Goal: Information Seeking & Learning: Learn about a topic

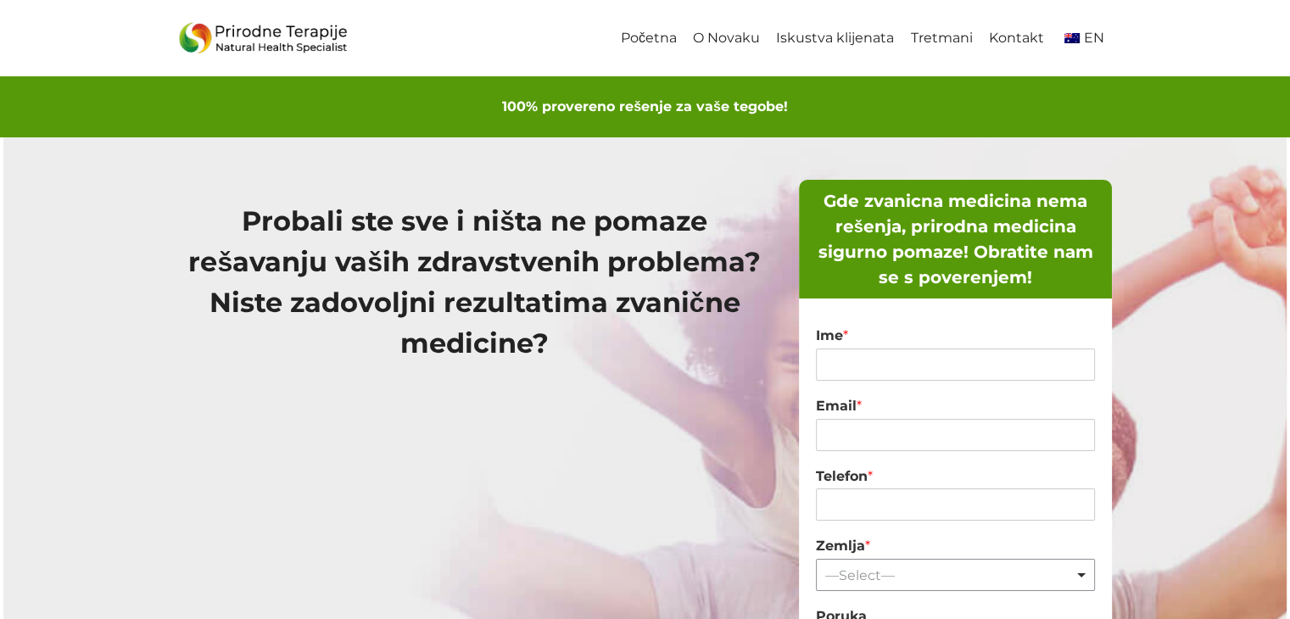
click at [650, 36] on link "Početna" at bounding box center [648, 39] width 72 height 38
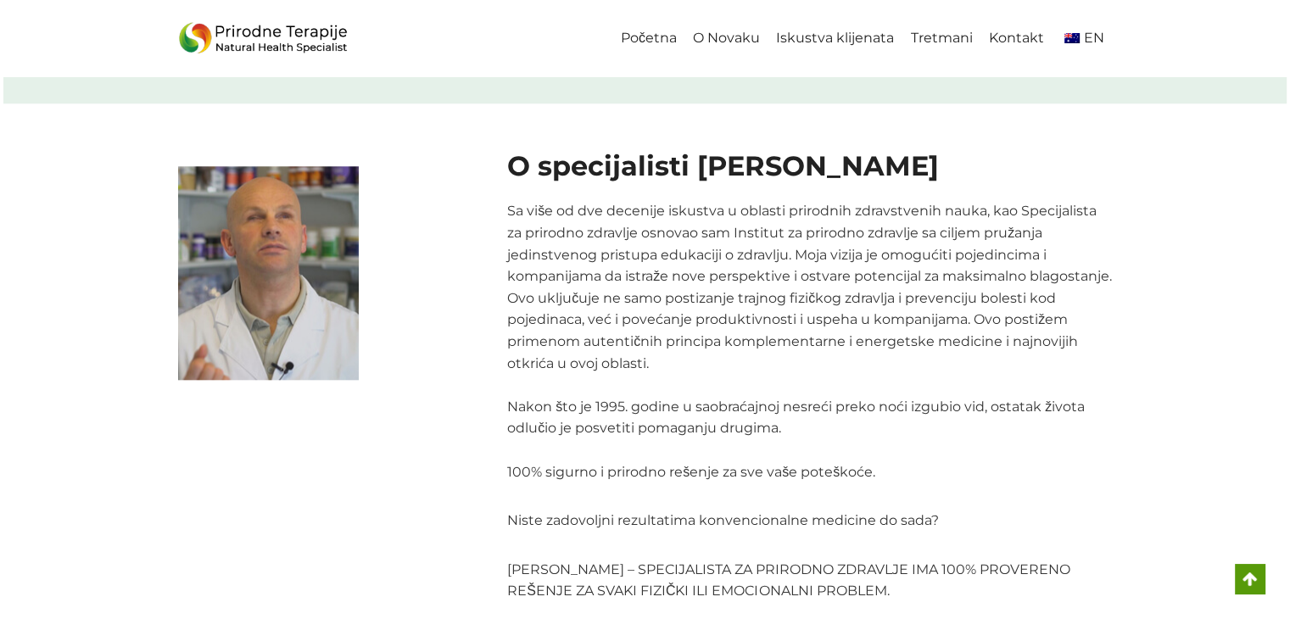
scroll to position [1706, 0]
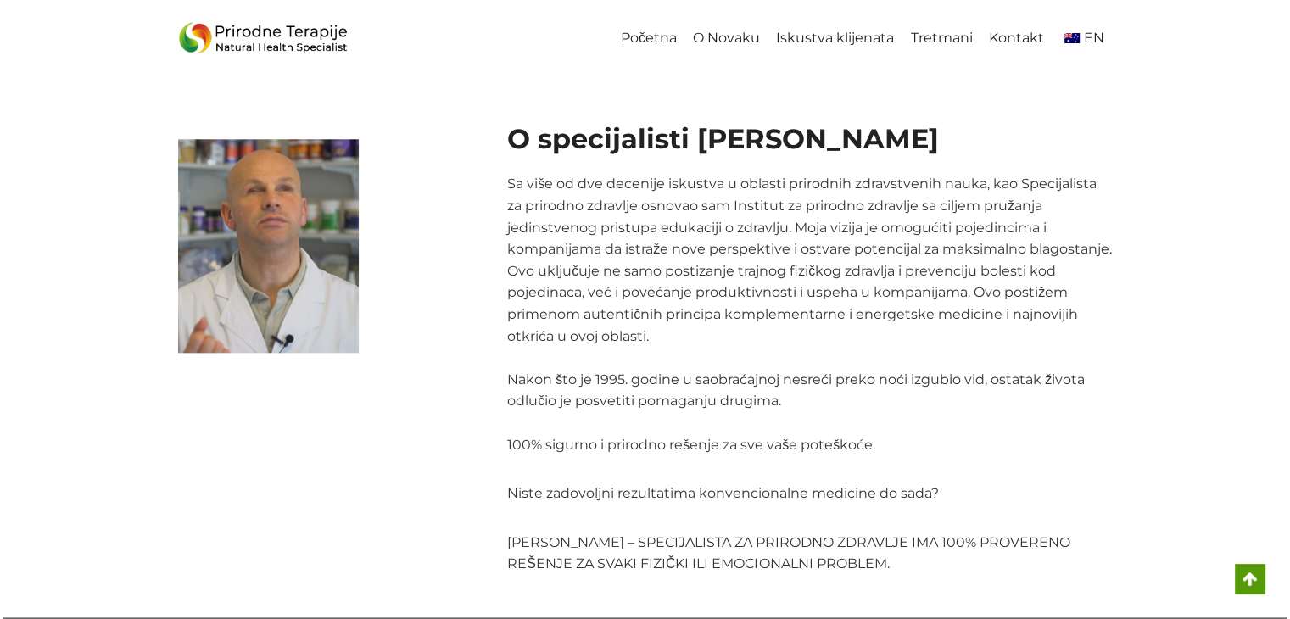
click at [1227, 349] on div "O specijalisti [PERSON_NAME] Sa više od dve decenije iskustva u oblasti prirodn…" at bounding box center [645, 346] width 1284 height 541
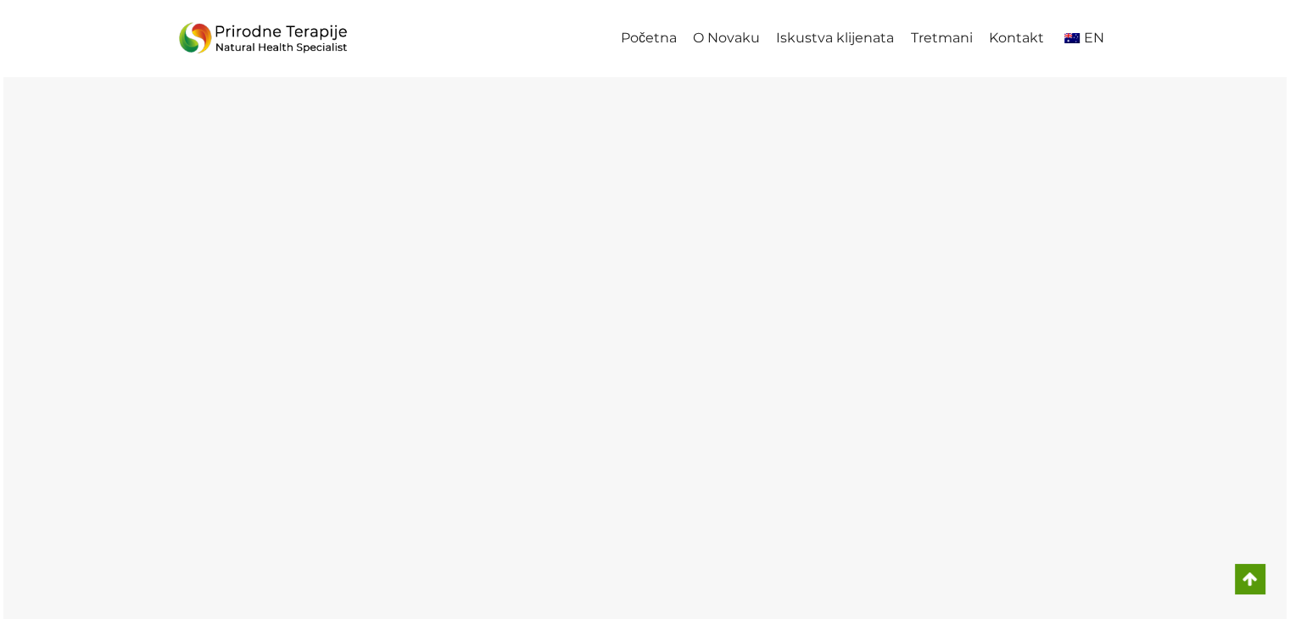
scroll to position [3074, 0]
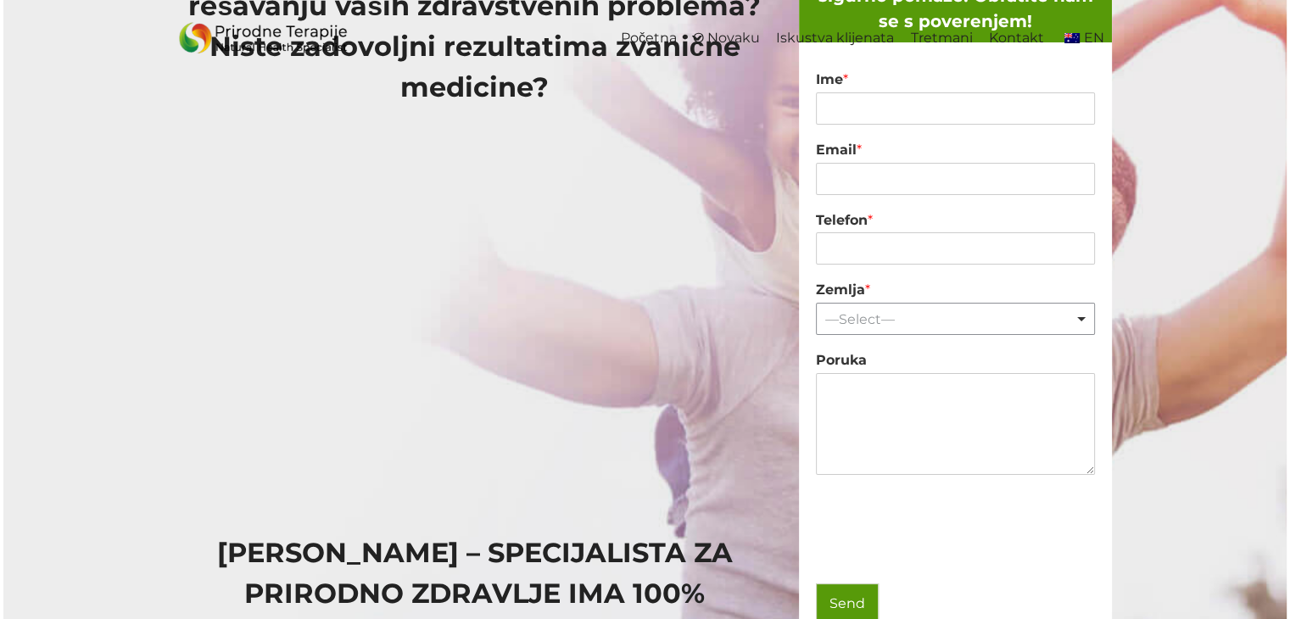
scroll to position [0, 0]
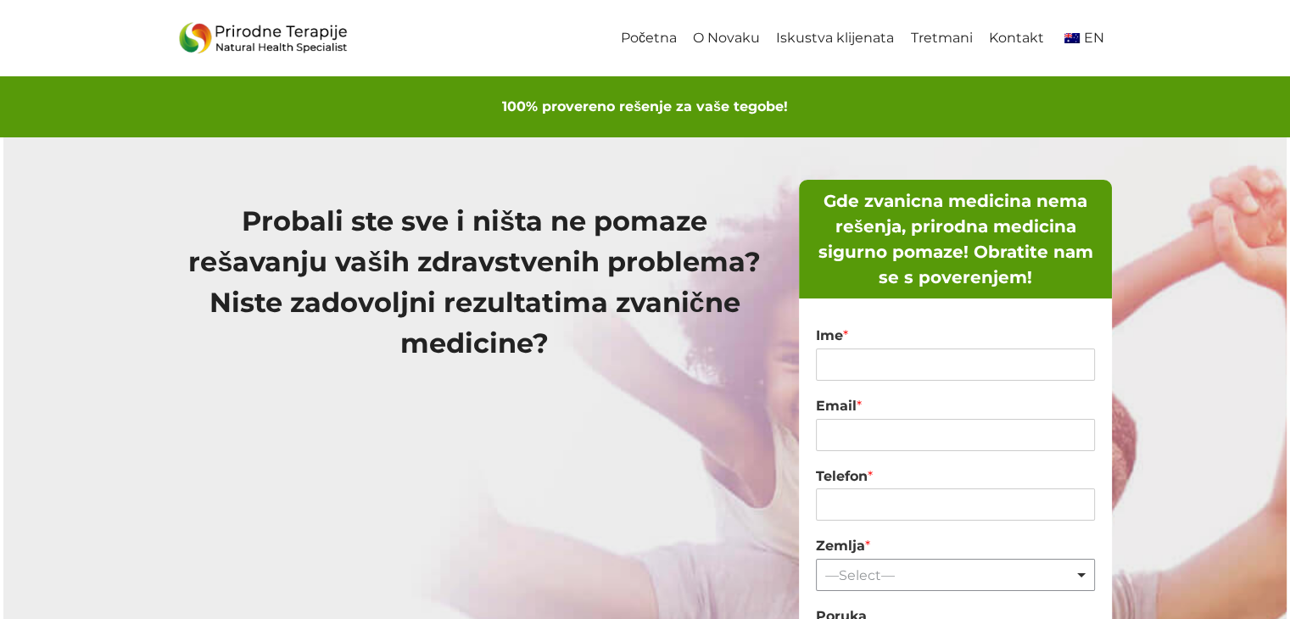
click at [654, 35] on link "Početna" at bounding box center [648, 39] width 72 height 38
click at [1089, 38] on span "EN" at bounding box center [1094, 38] width 20 height 16
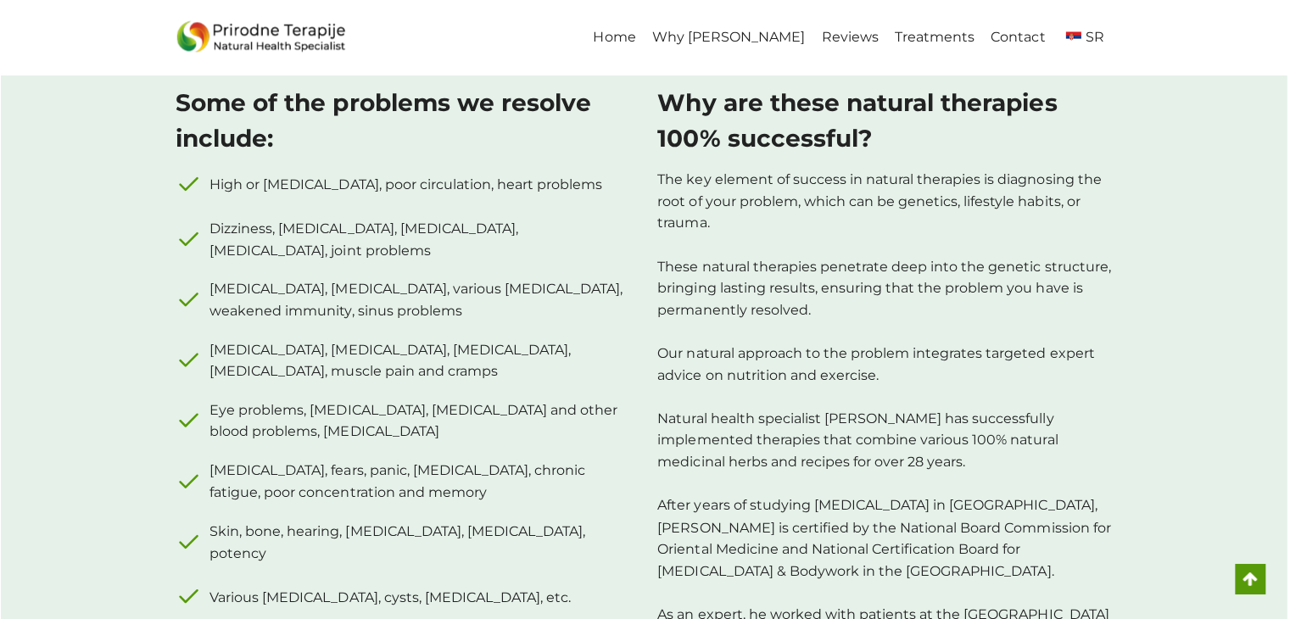
scroll to position [1051, 0]
click at [751, 36] on link "Why Novak" at bounding box center [729, 39] width 169 height 38
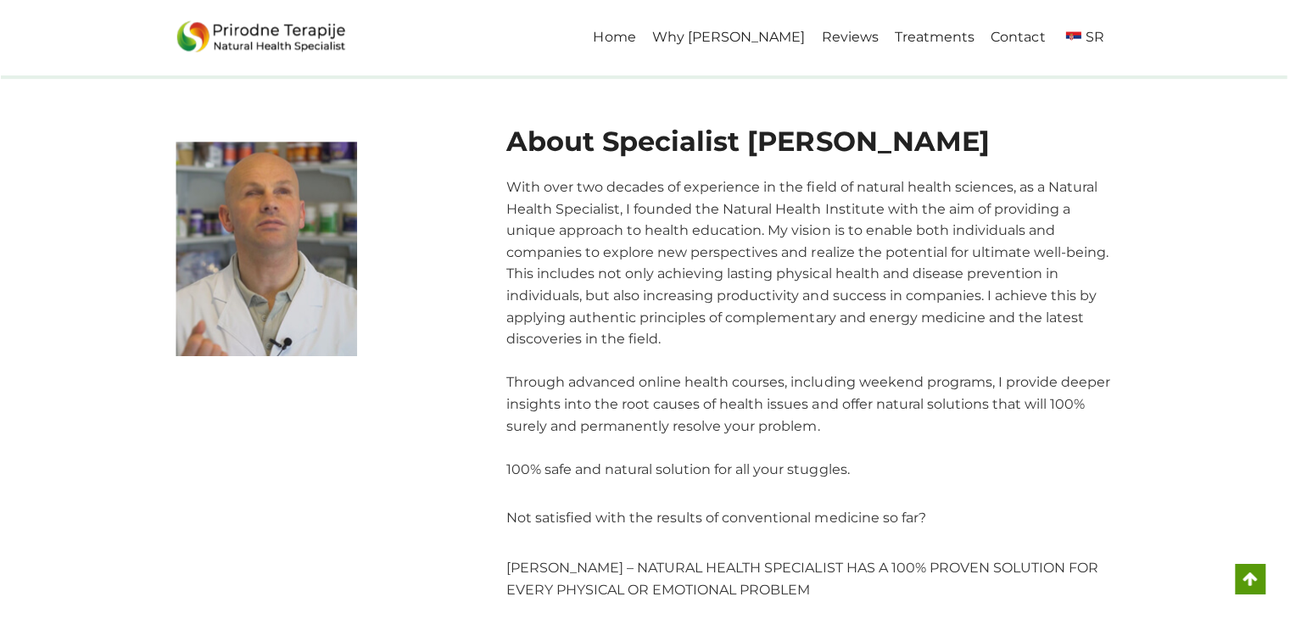
scroll to position [1728, 0]
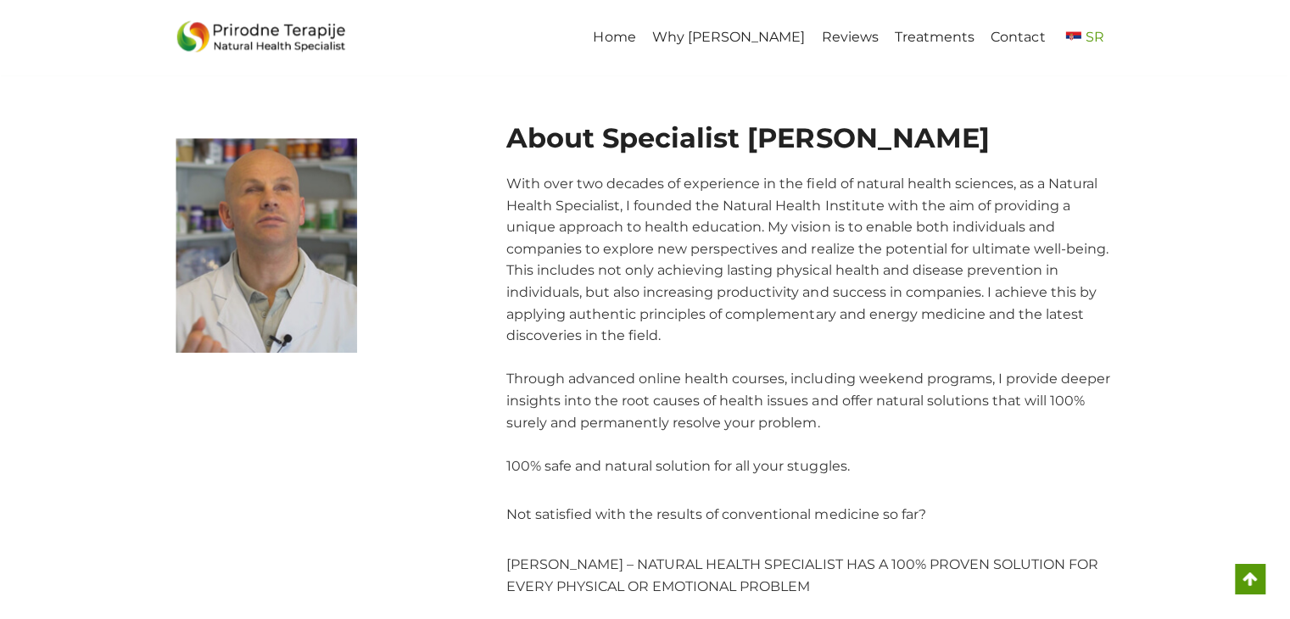
click at [1079, 36] on img "Primary Navigation" at bounding box center [1073, 38] width 15 height 10
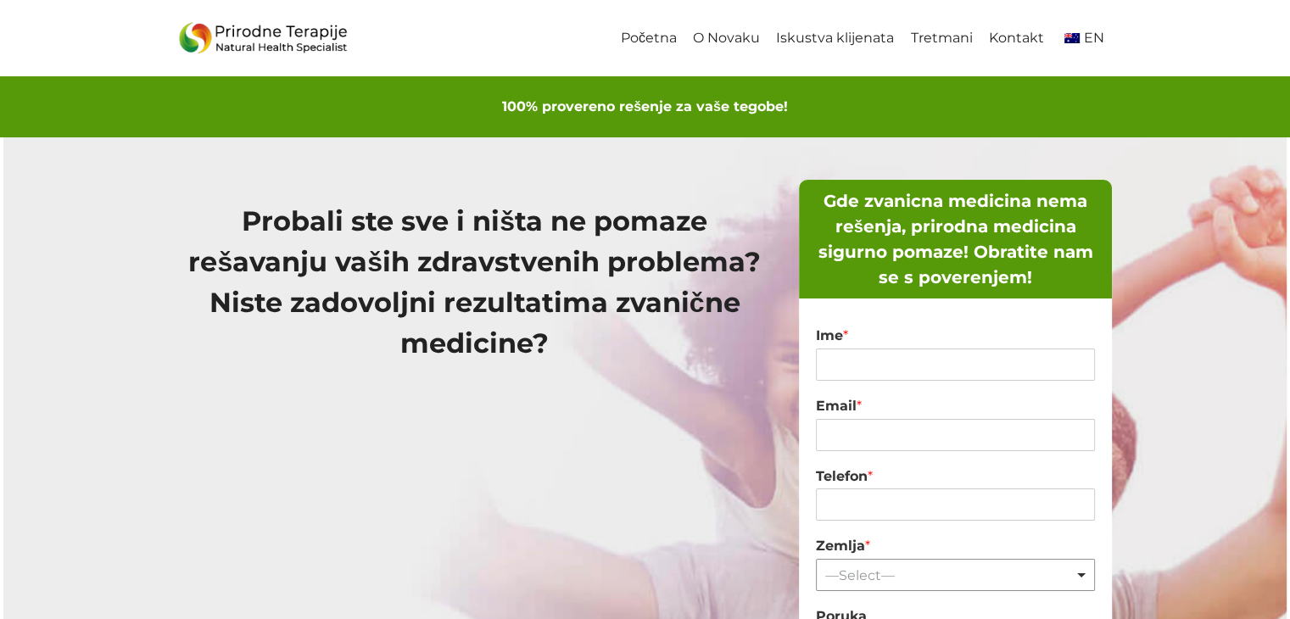
click at [739, 45] on link "O Novaku" at bounding box center [726, 39] width 83 height 38
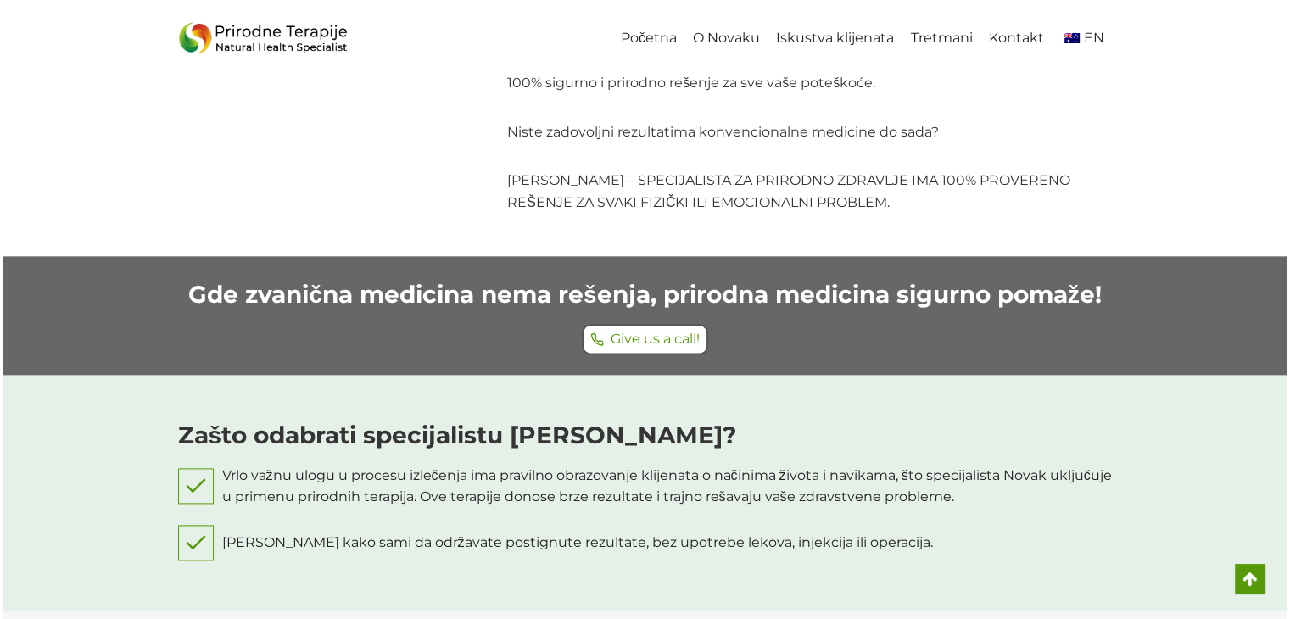
scroll to position [2088, 0]
